Goal: Communication & Community: Answer question/provide support

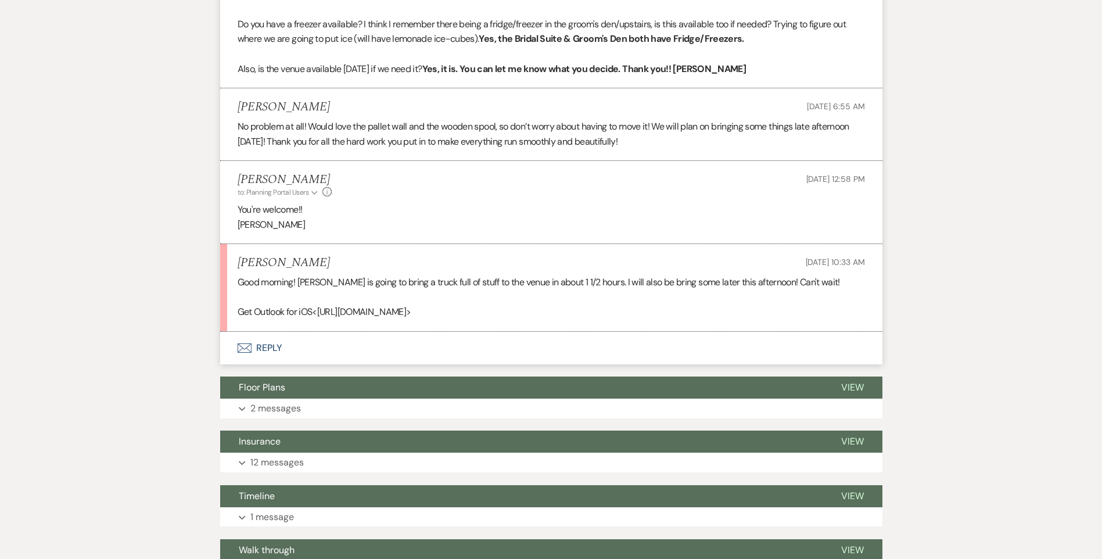
scroll to position [837, 0]
click at [268, 349] on button "Envelope Reply" at bounding box center [551, 348] width 662 height 33
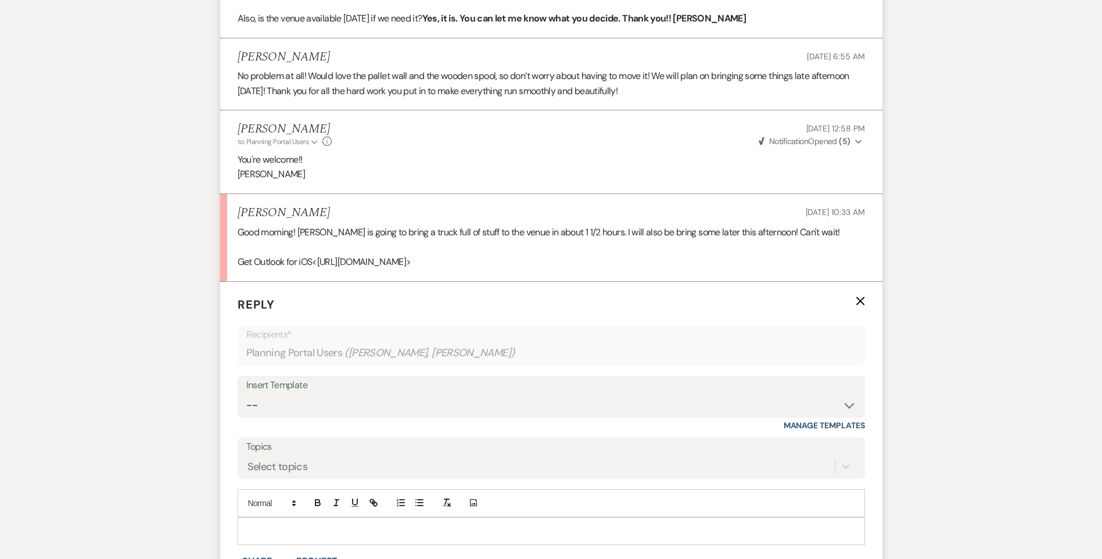
scroll to position [953, 0]
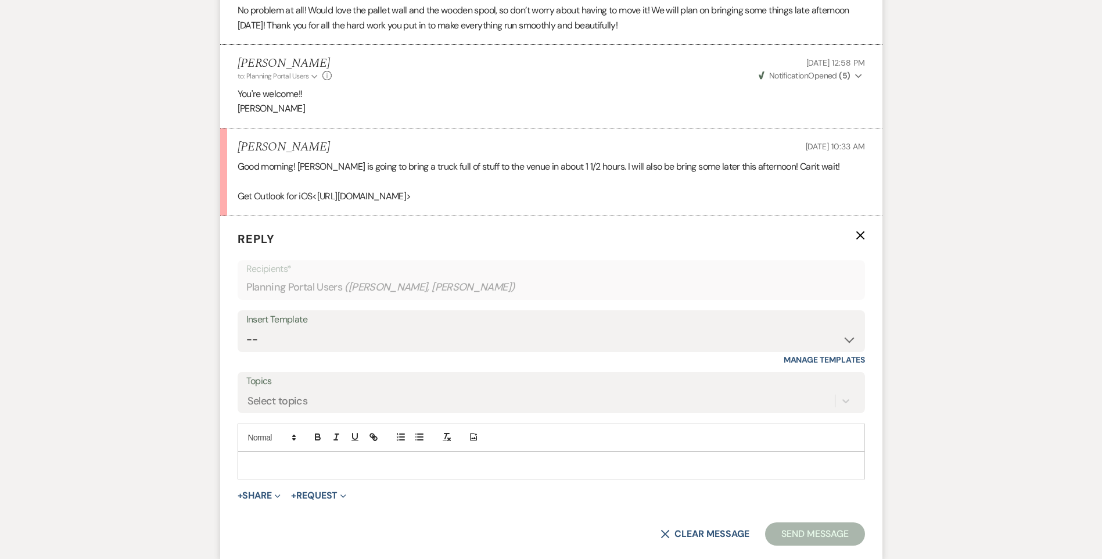
click at [269, 463] on p at bounding box center [551, 465] width 609 height 13
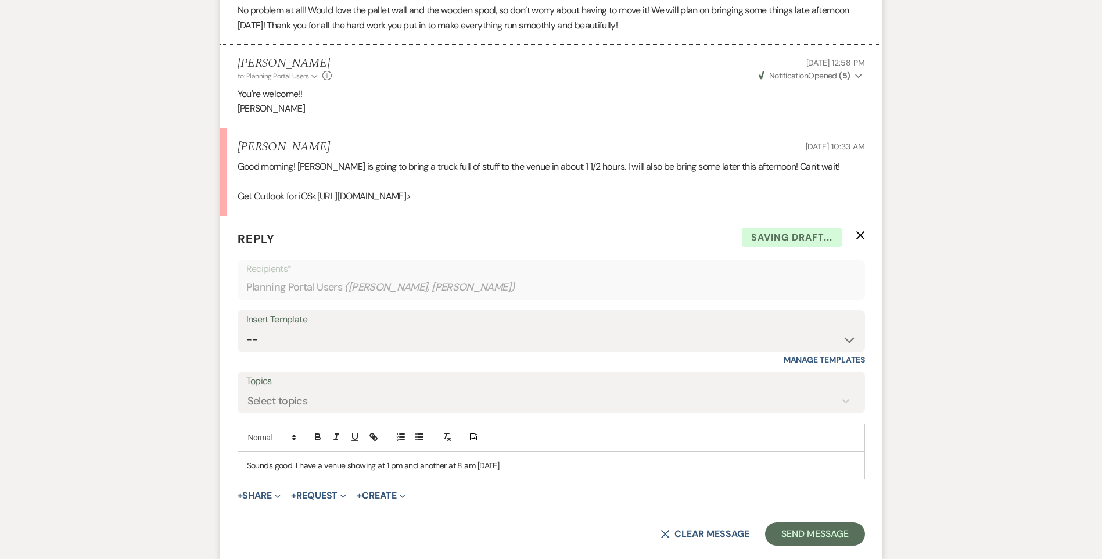
click at [526, 467] on p "Sounds good. I have a venue showing at 1 pm and another at 8 am [DATE]." at bounding box center [551, 465] width 609 height 13
click at [404, 467] on p "Sounds good. I have a venue showing at 1 pm and another at 8 am [DATE]." at bounding box center [551, 465] width 609 height 13
click at [563, 469] on p "Sounds good. I have a venue showing at 1 pm [DATE] and another at 8 am [DATE]." at bounding box center [551, 465] width 609 height 13
click at [545, 469] on p "Sounds good. I have a venue showing at 1 pm [DATE] and another at 8 am [DATE]." at bounding box center [551, 465] width 609 height 13
click at [295, 467] on p "Sounds good. I have a venue showing at 1 pm [DATE] and another at 8 am [DATE], …" at bounding box center [551, 465] width 609 height 13
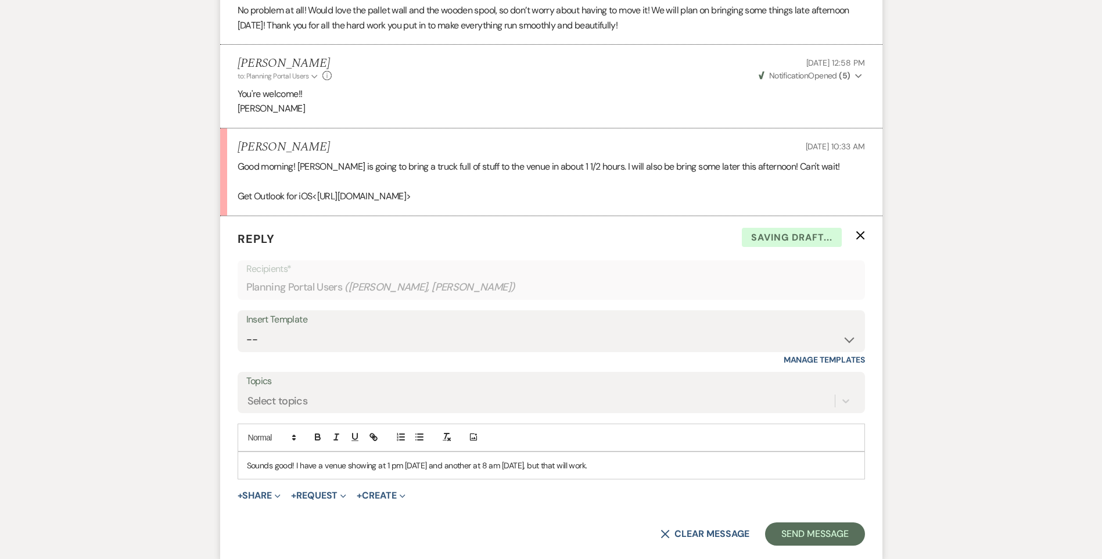
click at [626, 462] on p "Sounds good! I have a venue showing at 1 pm [DATE] and another at 8 am [DATE], …" at bounding box center [551, 465] width 609 height 13
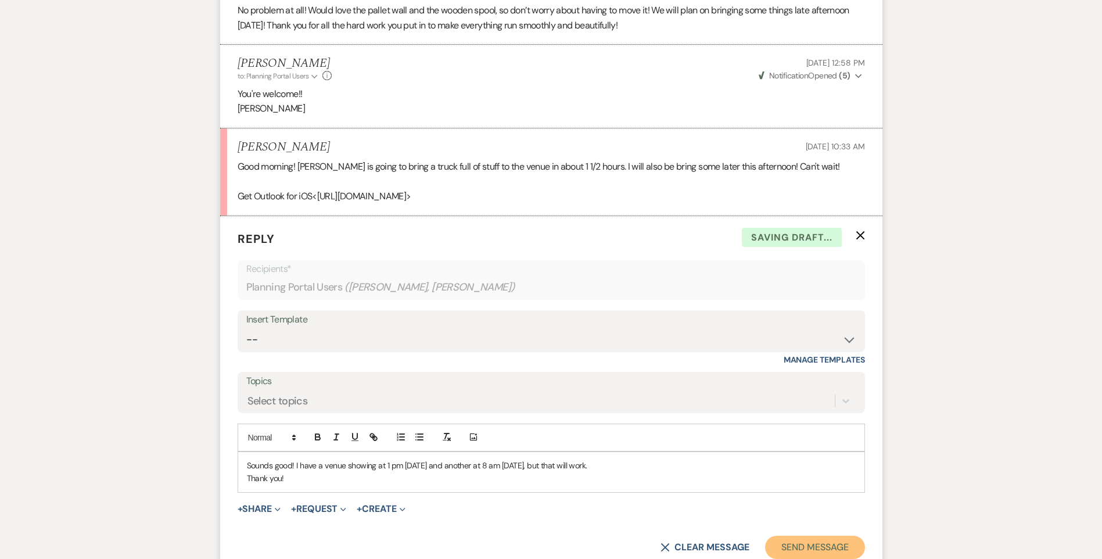
click at [857, 542] on button "Send Message" at bounding box center [814, 547] width 99 height 23
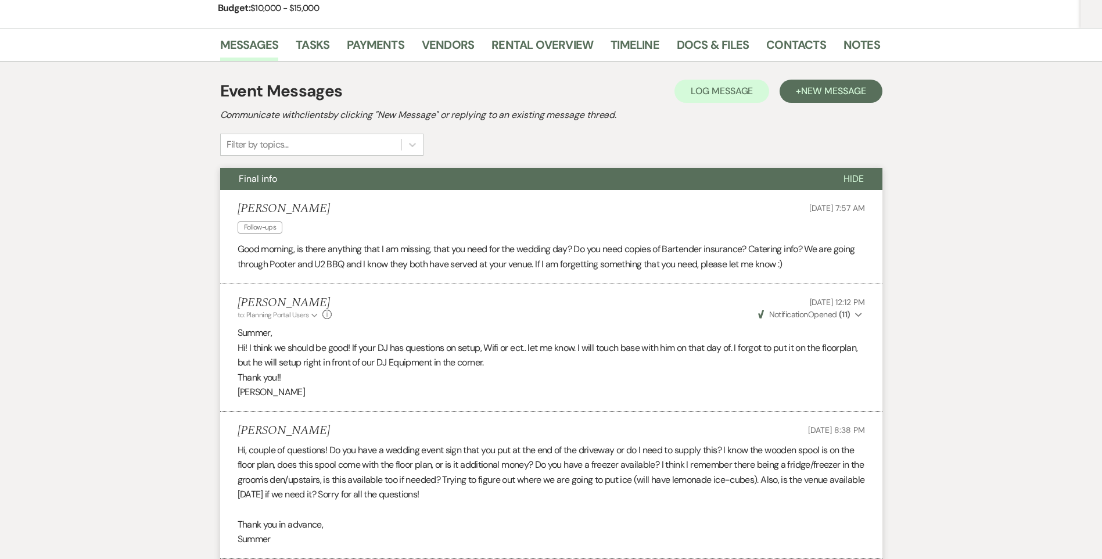
scroll to position [0, 0]
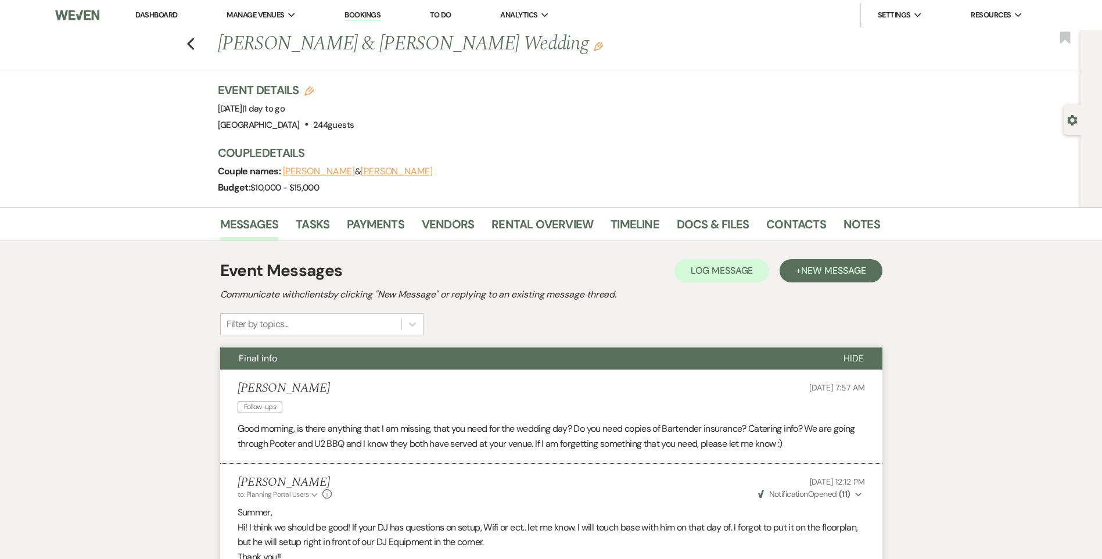
click at [457, 361] on button "Final info" at bounding box center [522, 358] width 605 height 22
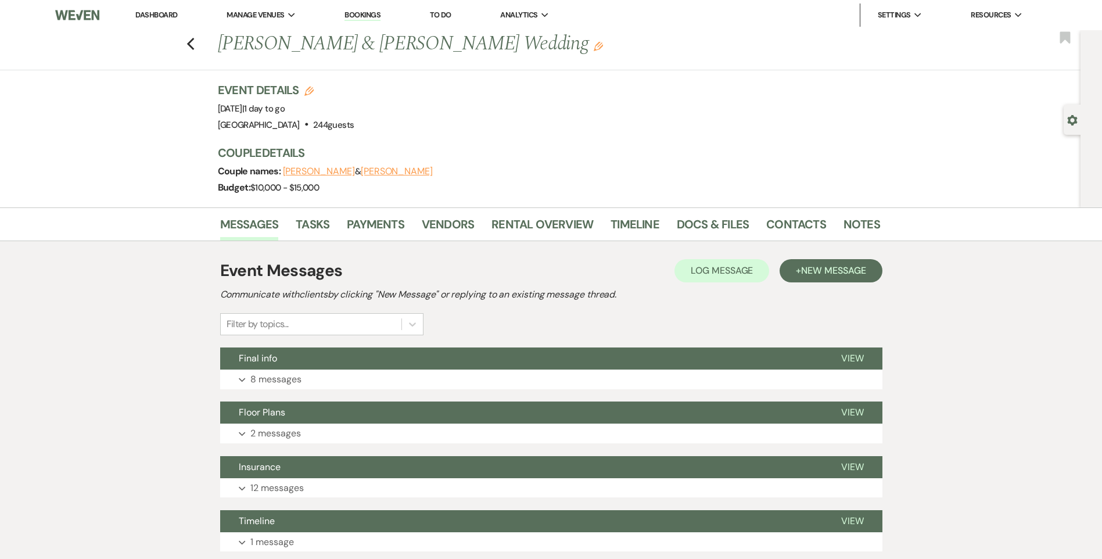
click at [166, 19] on link "Dashboard" at bounding box center [156, 15] width 42 height 10
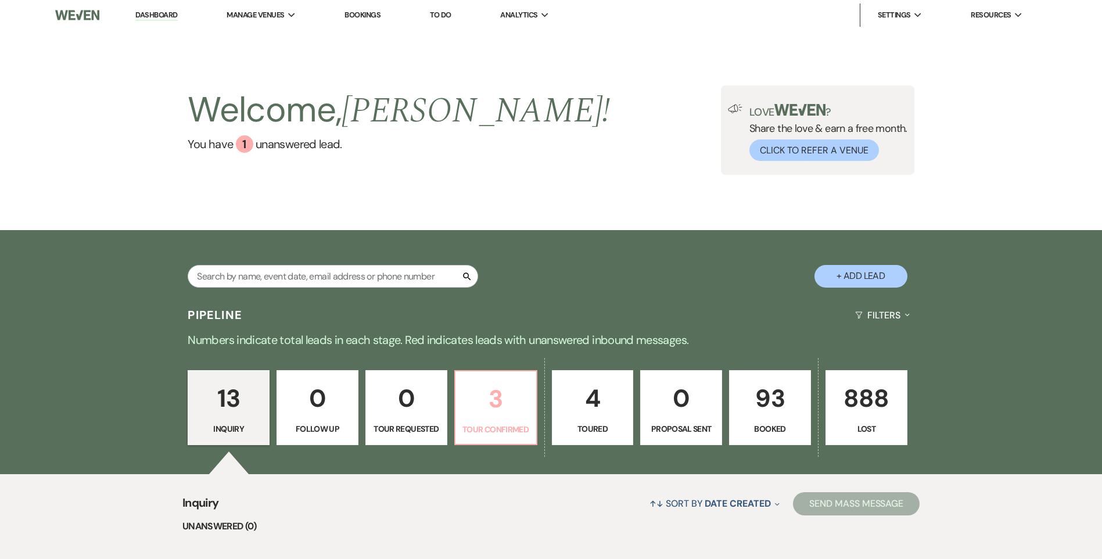
click at [477, 383] on p "3" at bounding box center [495, 398] width 67 height 39
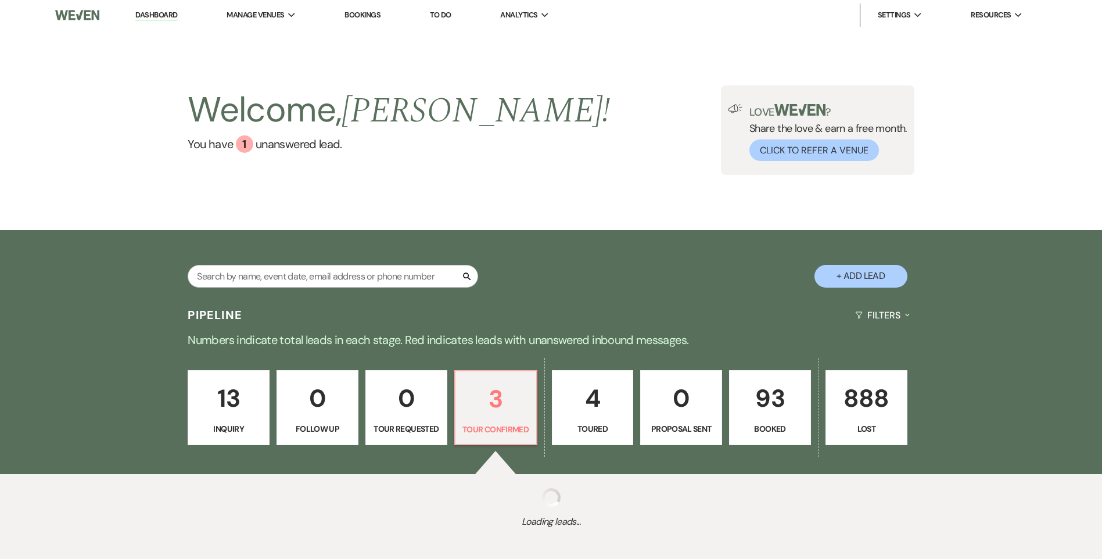
select select "4"
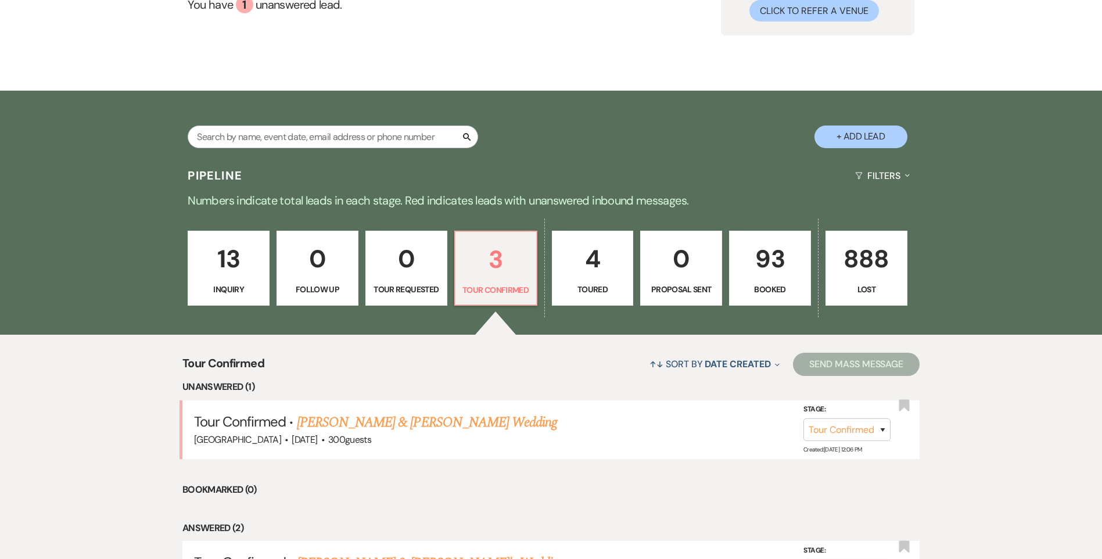
scroll to position [339, 0]
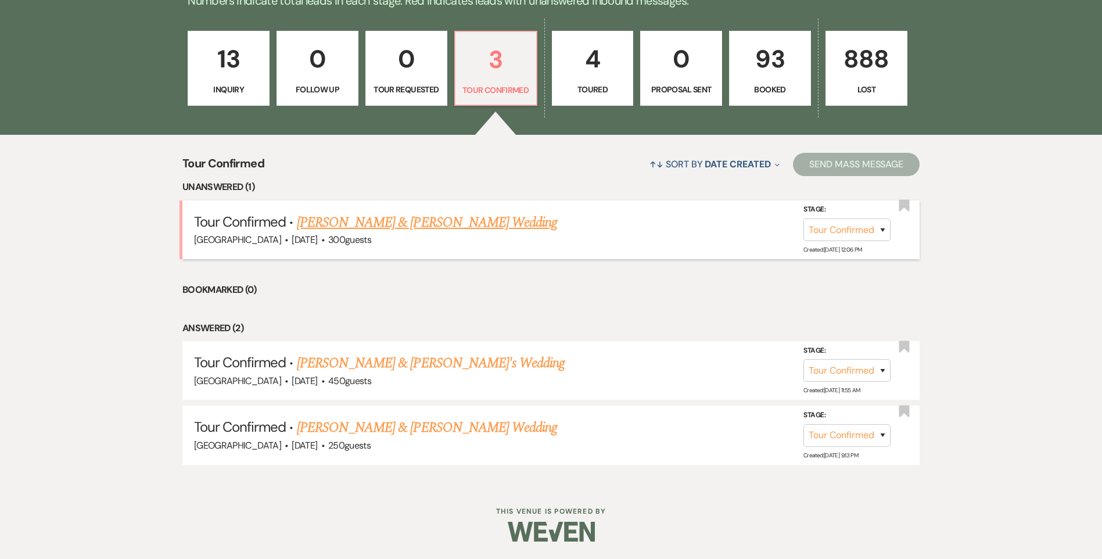
click at [334, 224] on link "[PERSON_NAME] & [PERSON_NAME] Wedding" at bounding box center [427, 222] width 260 height 21
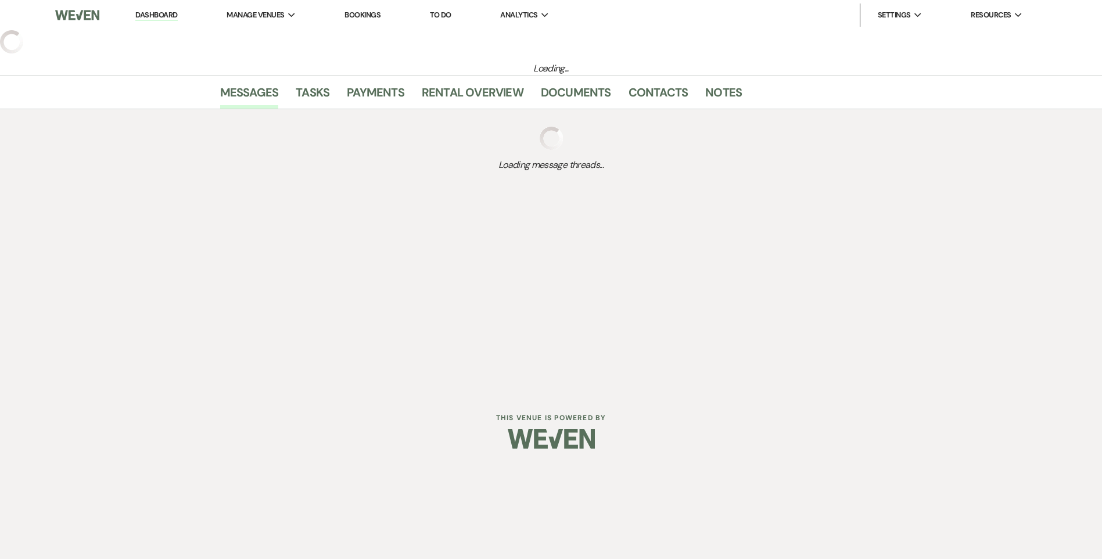
select select "4"
select select "5"
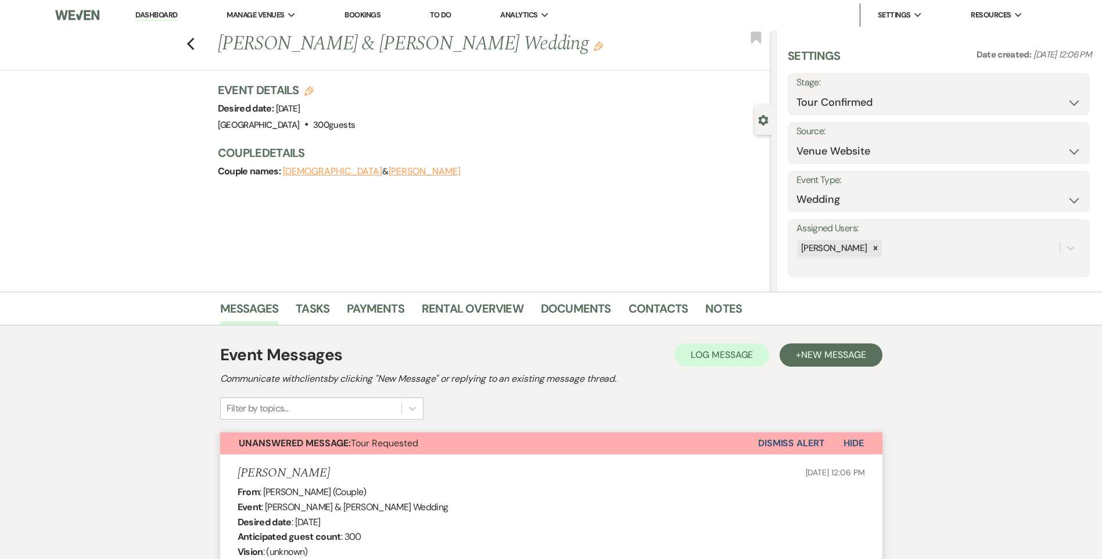
click at [792, 439] on button "Dismiss Alert" at bounding box center [791, 443] width 67 height 22
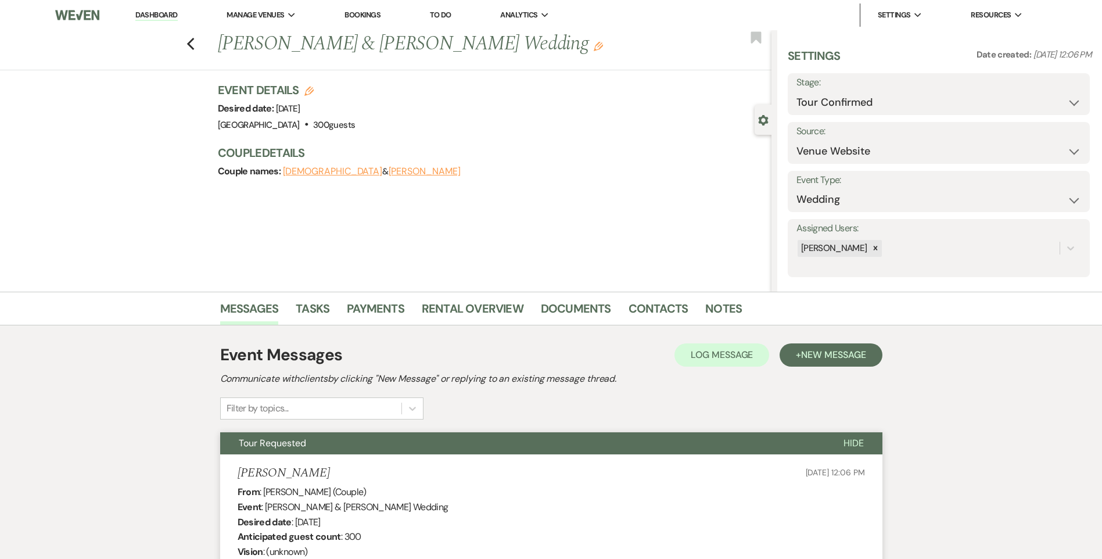
click at [646, 443] on button "Tour Requested" at bounding box center [522, 443] width 605 height 22
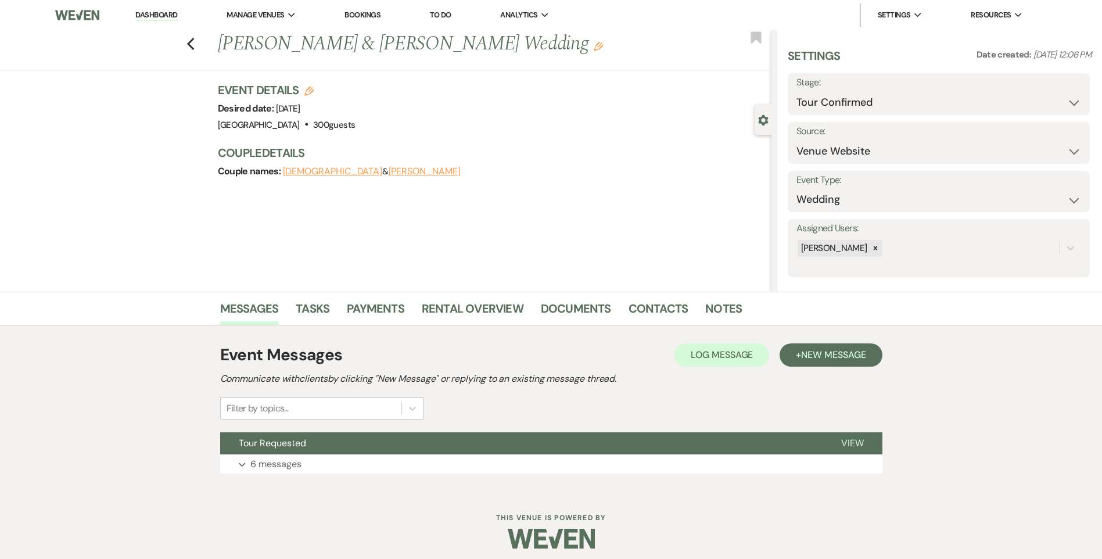
click at [158, 17] on link "Dashboard" at bounding box center [156, 15] width 42 height 11
